Goal: Entertainment & Leisure: Consume media (video, audio)

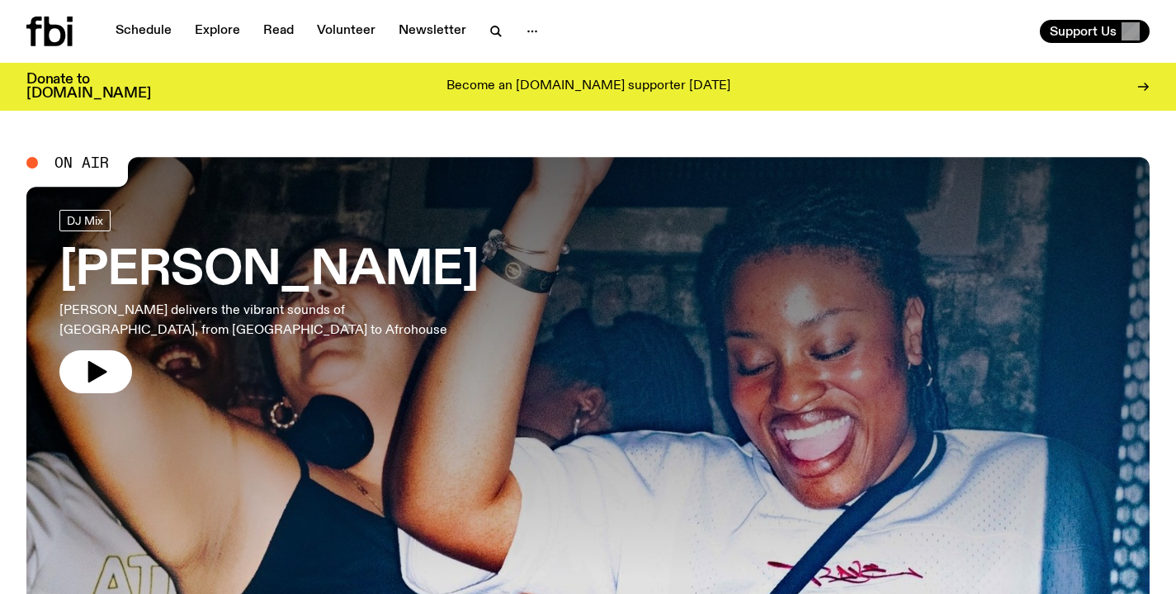
click at [59, 40] on icon at bounding box center [49, 32] width 46 height 30
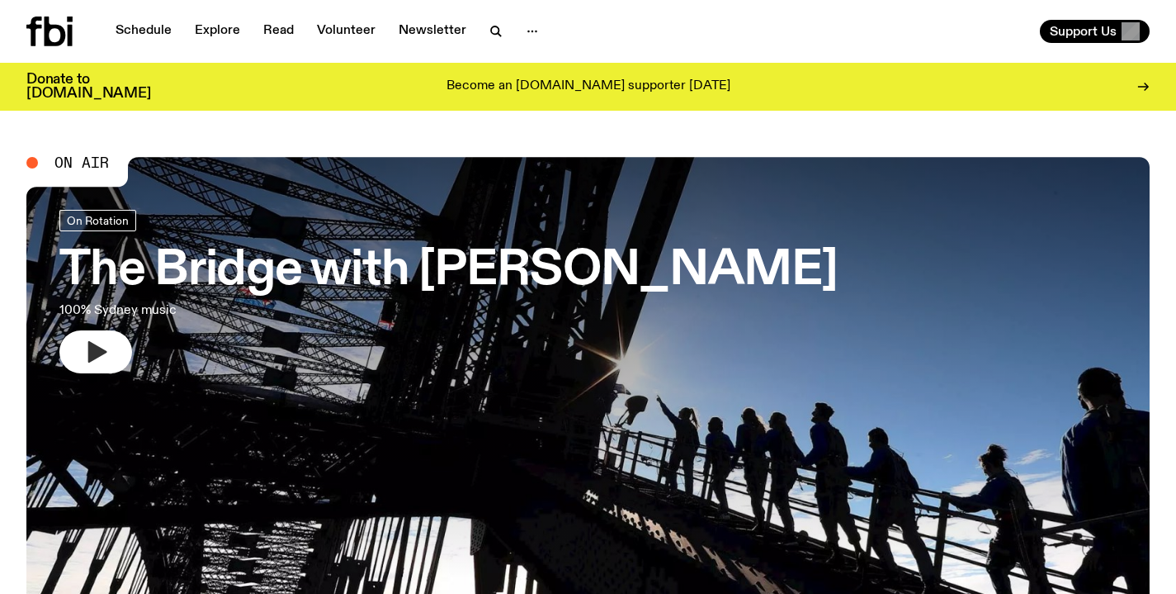
click at [110, 354] on button "button" at bounding box center [95, 351] width 73 height 43
